Goal: Task Accomplishment & Management: Use online tool/utility

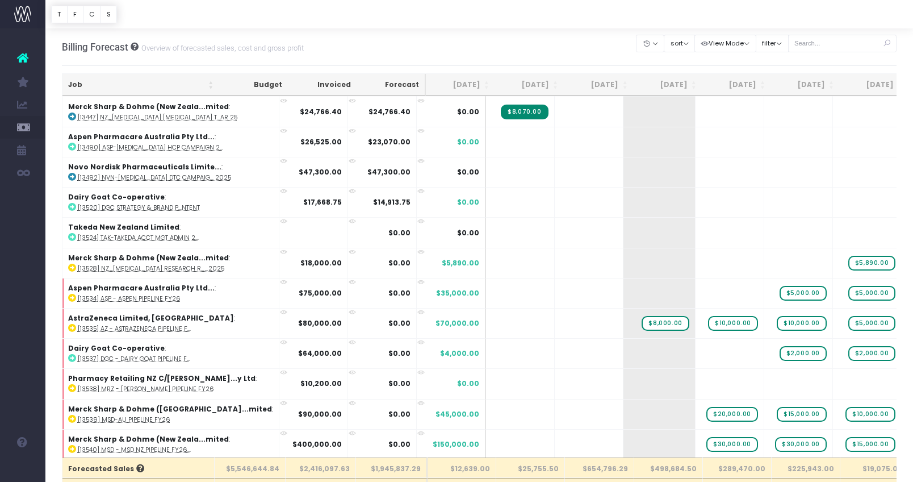
scroll to position [135, 0]
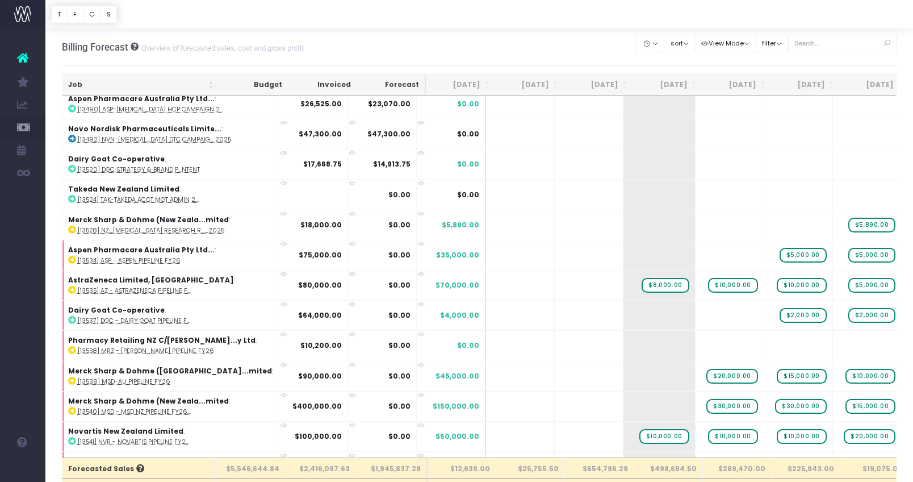
click at [136, 89] on th "Job" at bounding box center [140, 85] width 157 height 22
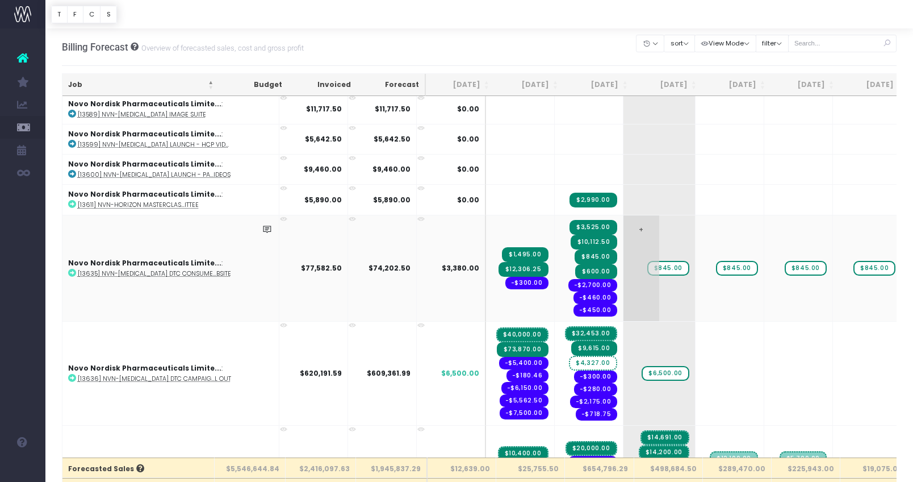
scroll to position [2980, 0]
click at [624, 298] on span "+" at bounding box center [642, 269] width 36 height 106
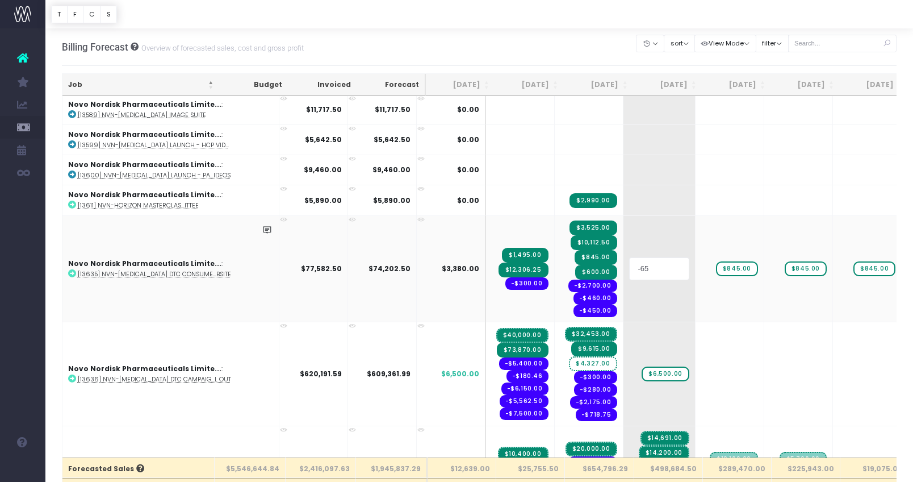
type input "-650"
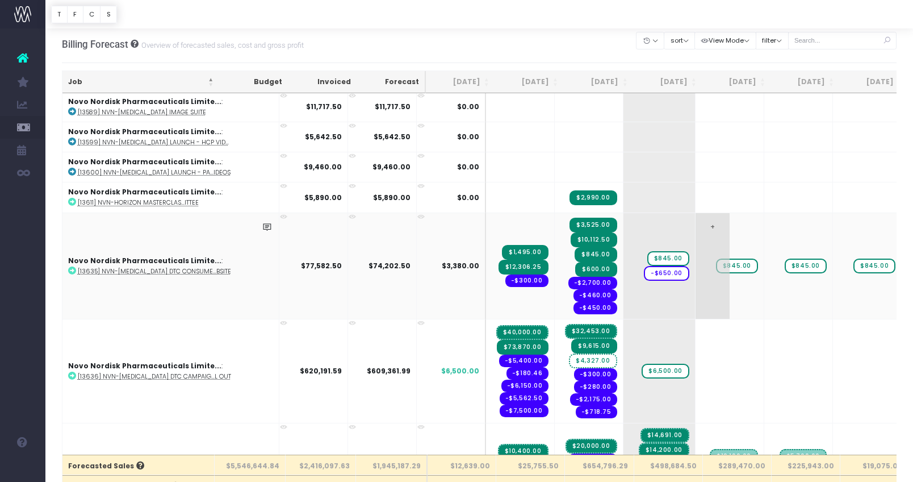
click at [696, 288] on span "+" at bounding box center [713, 266] width 34 height 106
type input "-650"
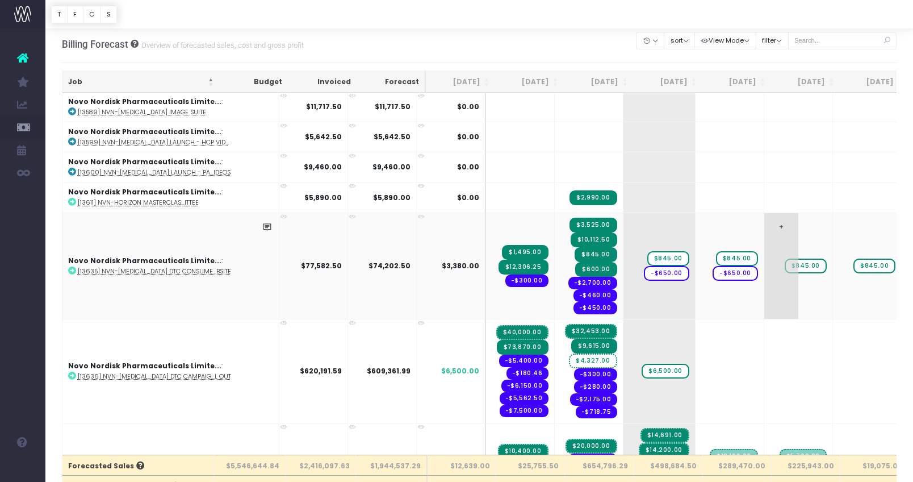
click at [764, 289] on span "+" at bounding box center [781, 266] width 34 height 106
type input "-650"
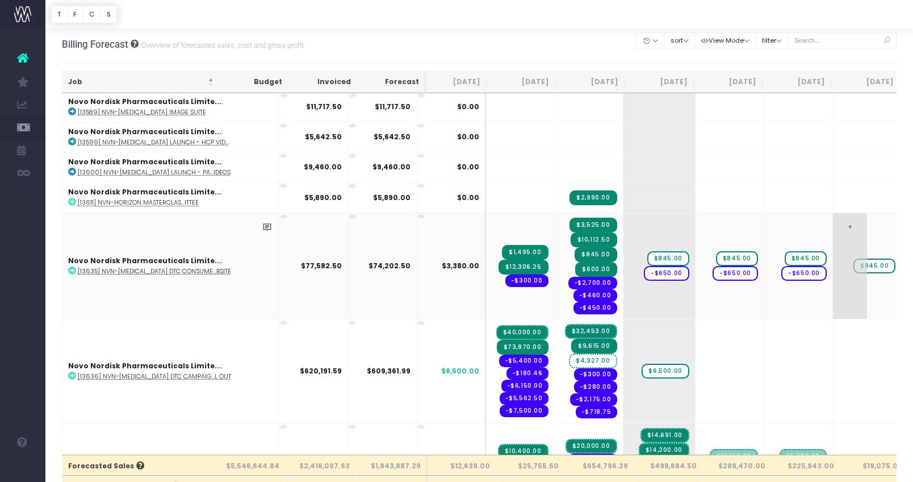
click at [833, 288] on span "+" at bounding box center [850, 266] width 34 height 106
type input "-650"
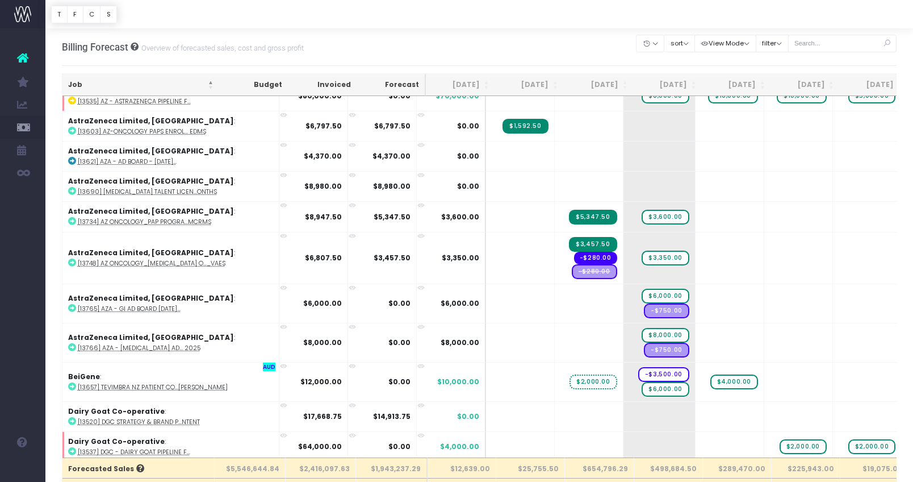
scroll to position [0, 0]
